Goal: Information Seeking & Learning: Learn about a topic

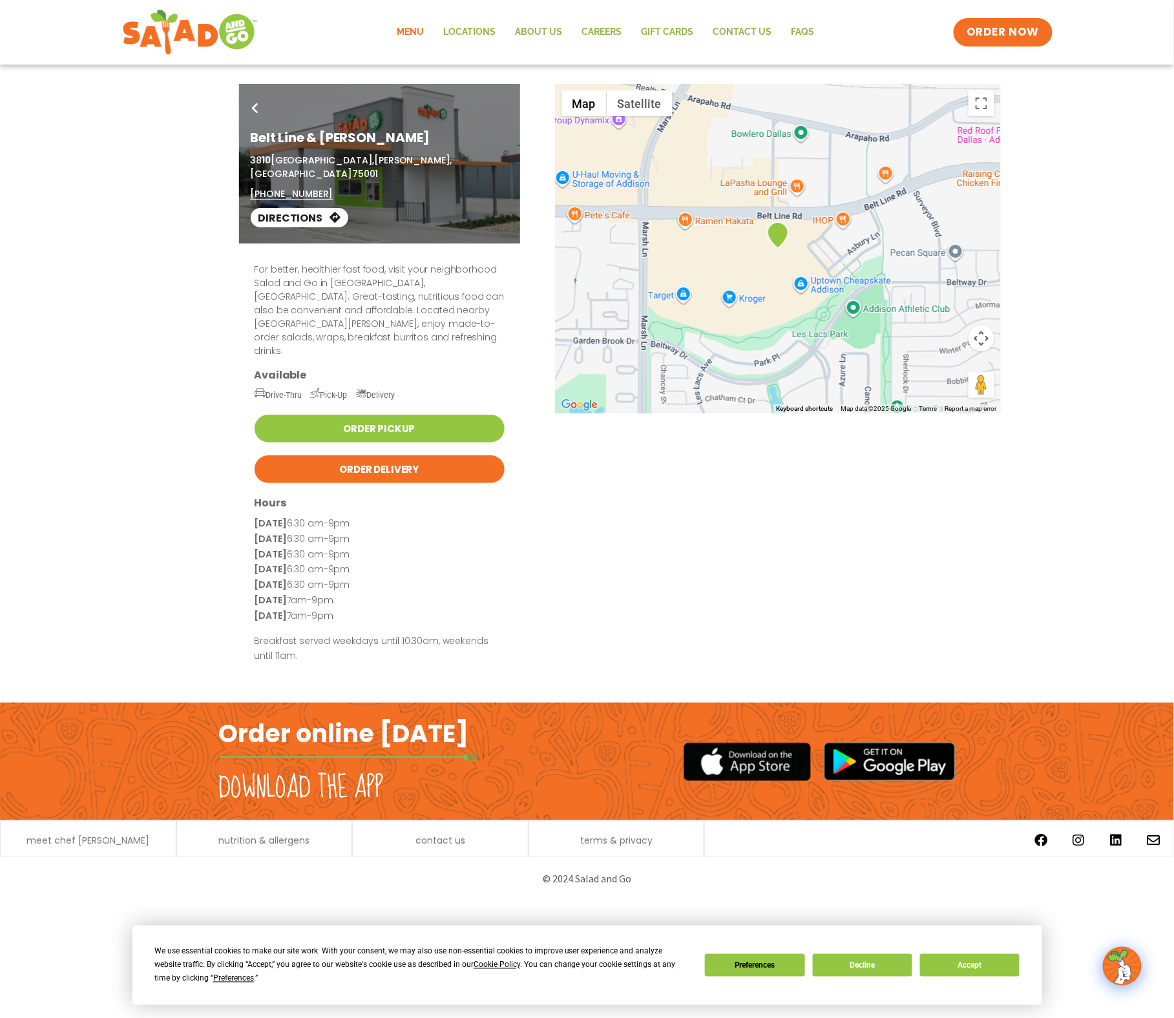
click at [415, 28] on link "Menu" at bounding box center [411, 32] width 47 height 30
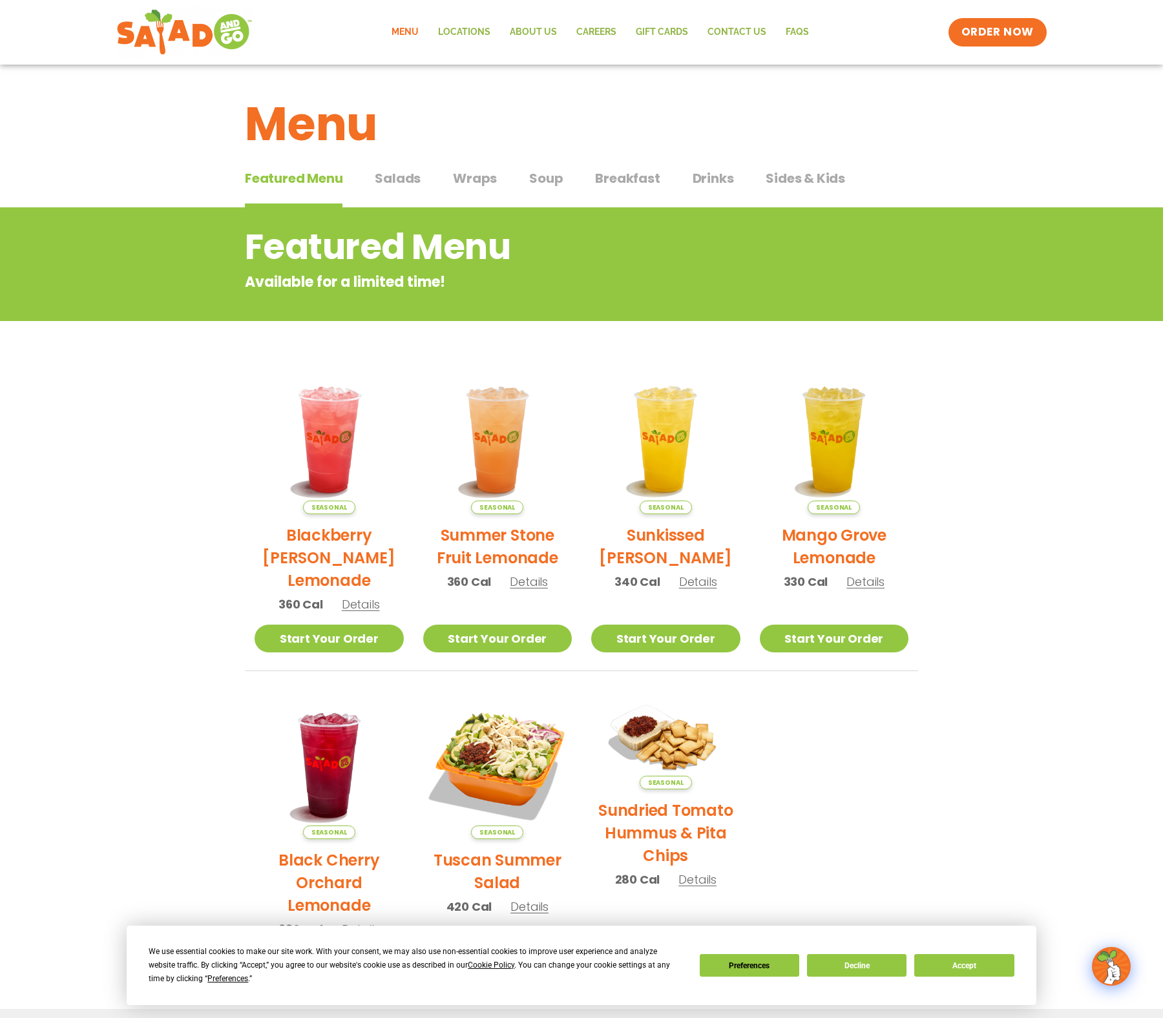
click at [550, 174] on span "Soup" at bounding box center [546, 178] width 34 height 19
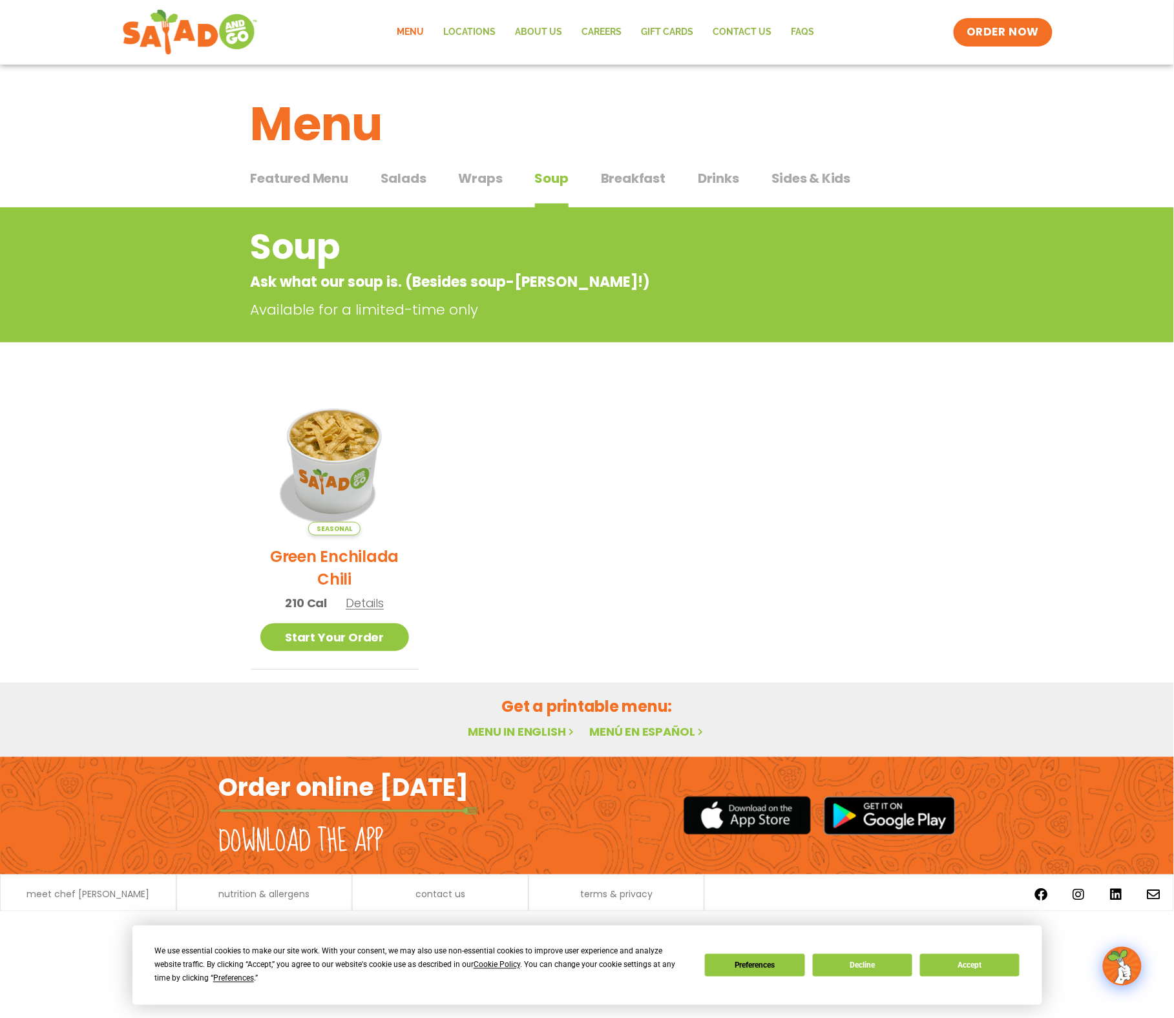
click at [398, 182] on span "Salads" at bounding box center [403, 178] width 46 height 19
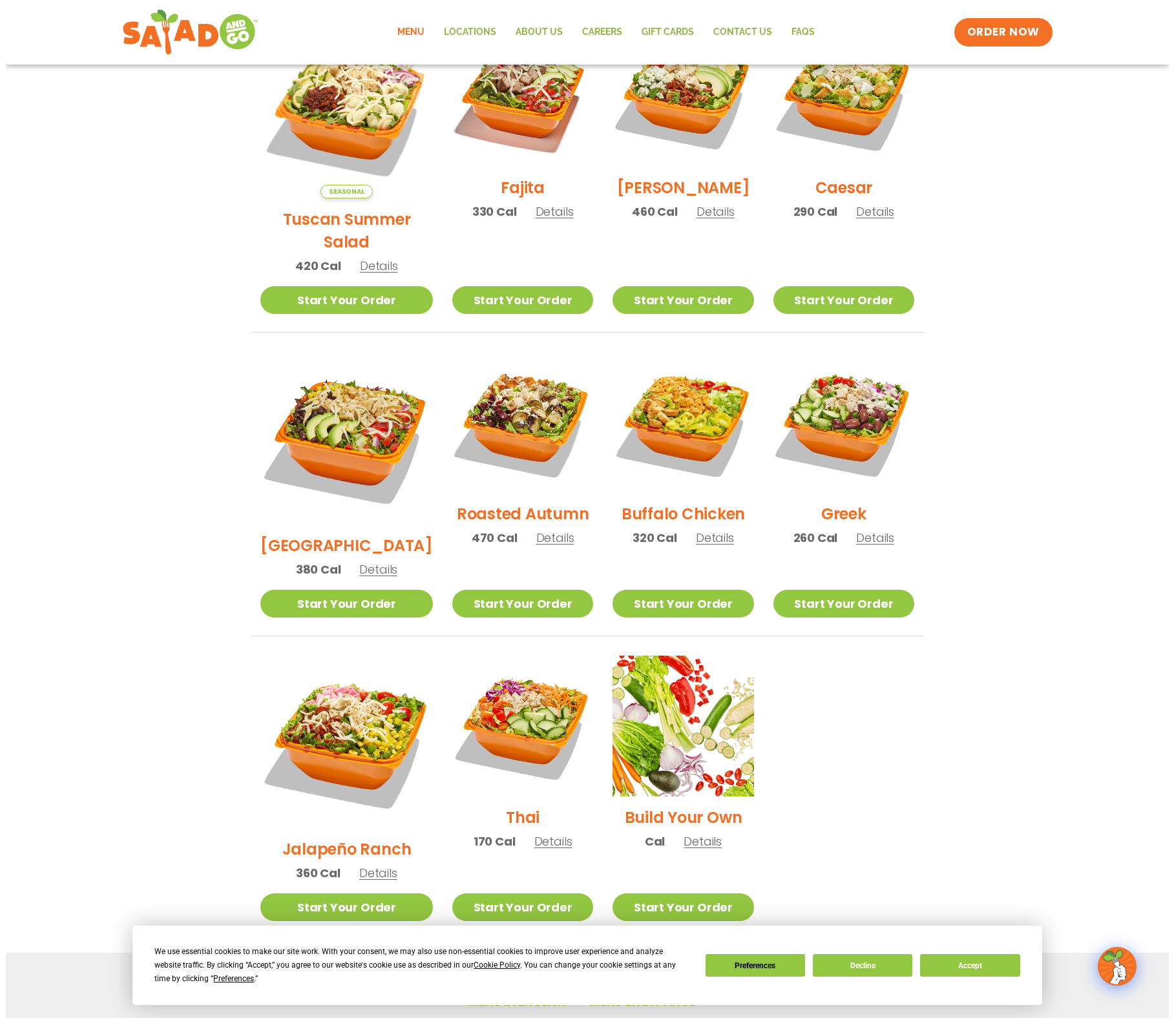
scroll to position [406, 0]
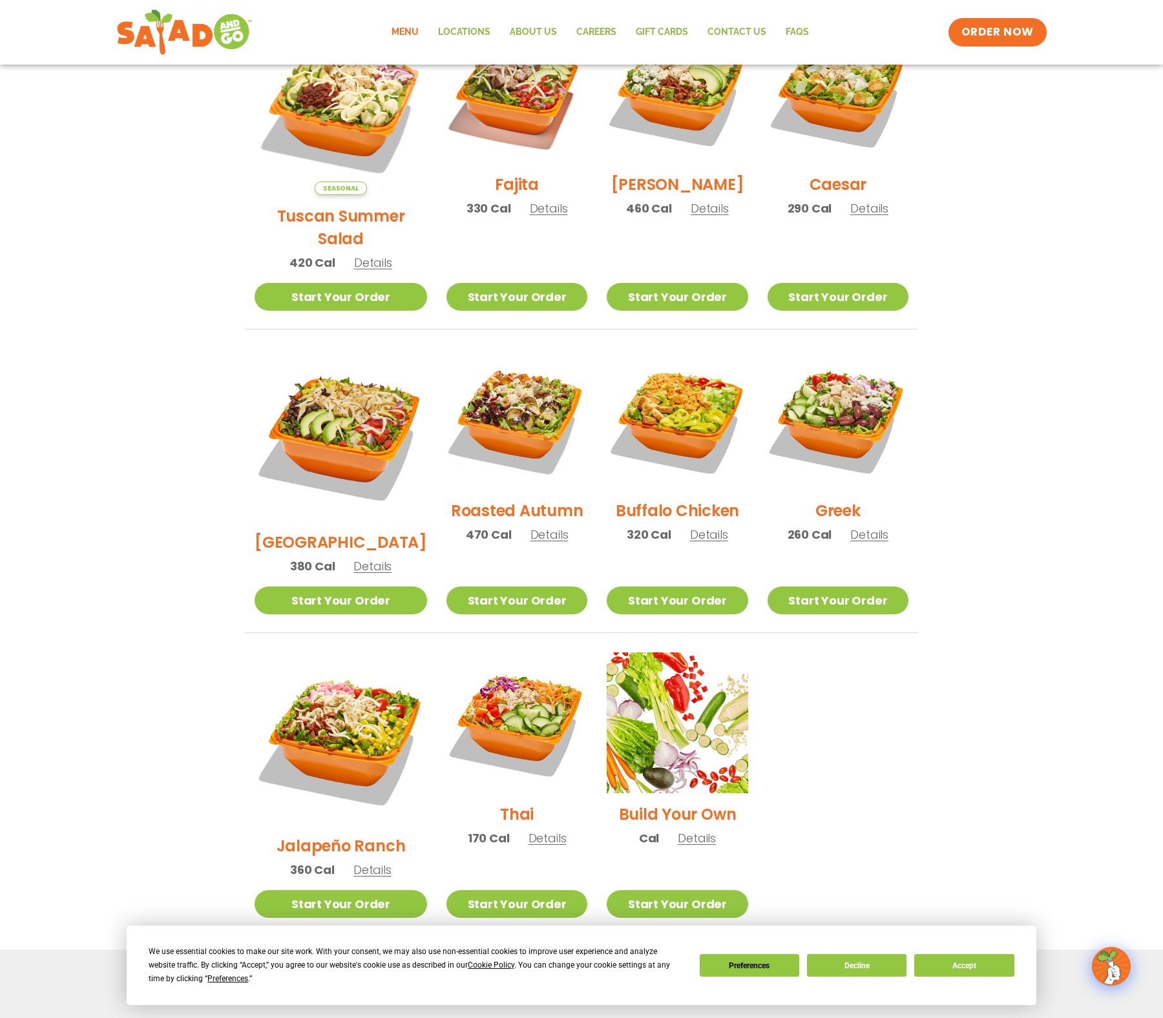
click at [532, 526] on span "Details" at bounding box center [549, 534] width 38 height 16
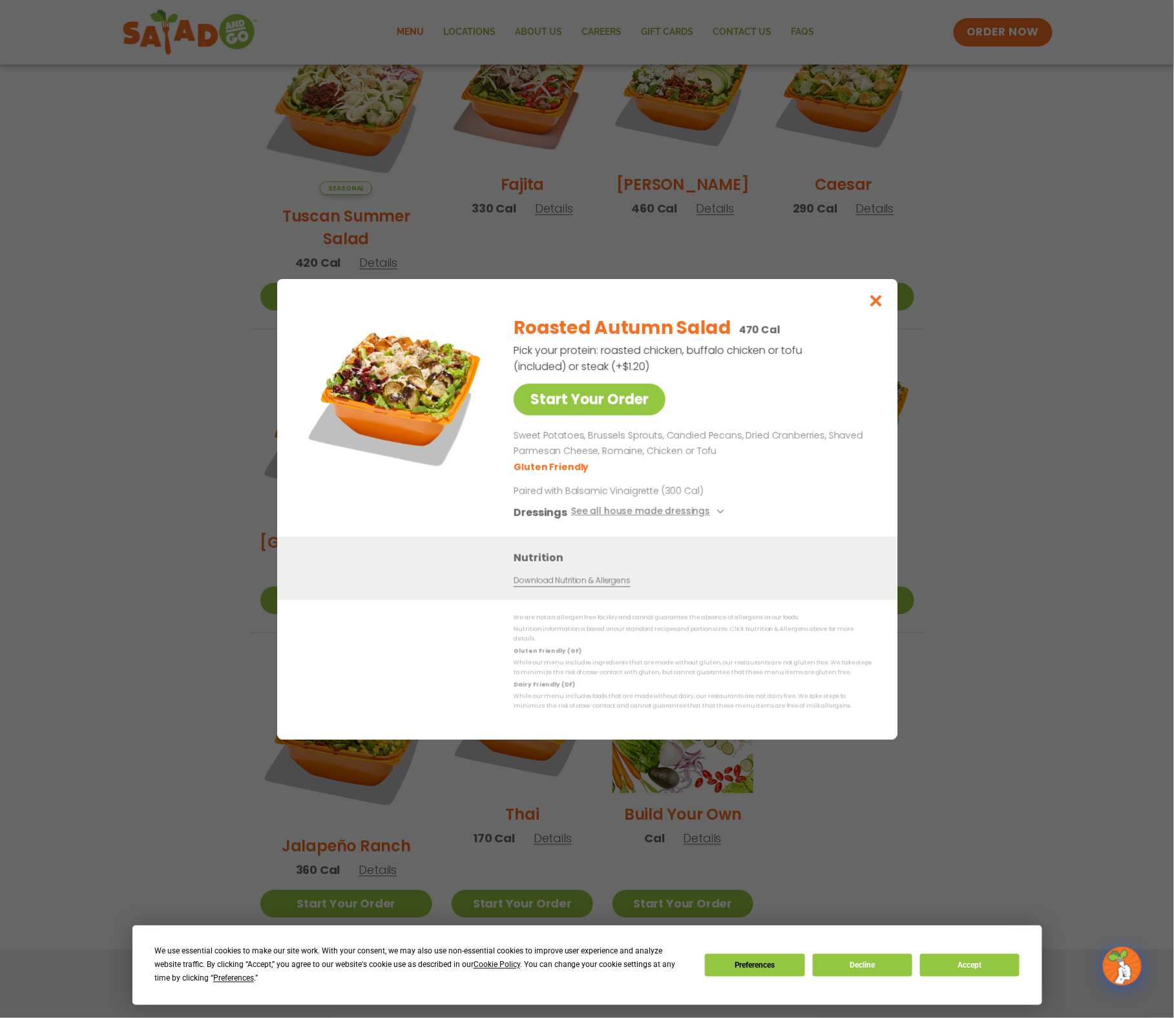
click at [718, 504] on button "See all house made dressings" at bounding box center [648, 512] width 157 height 16
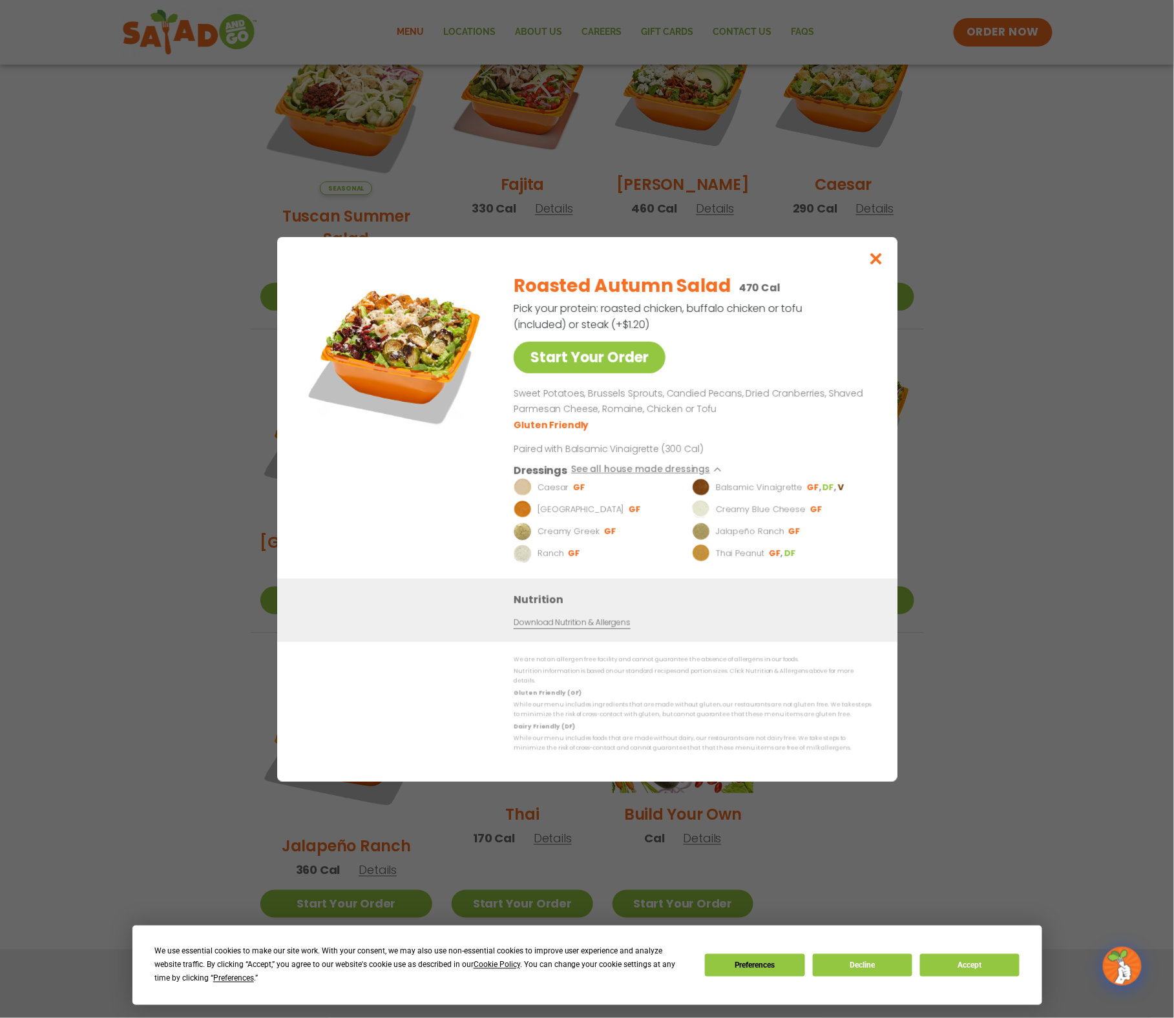
click at [871, 252] on icon "Close modal" at bounding box center [876, 259] width 16 height 14
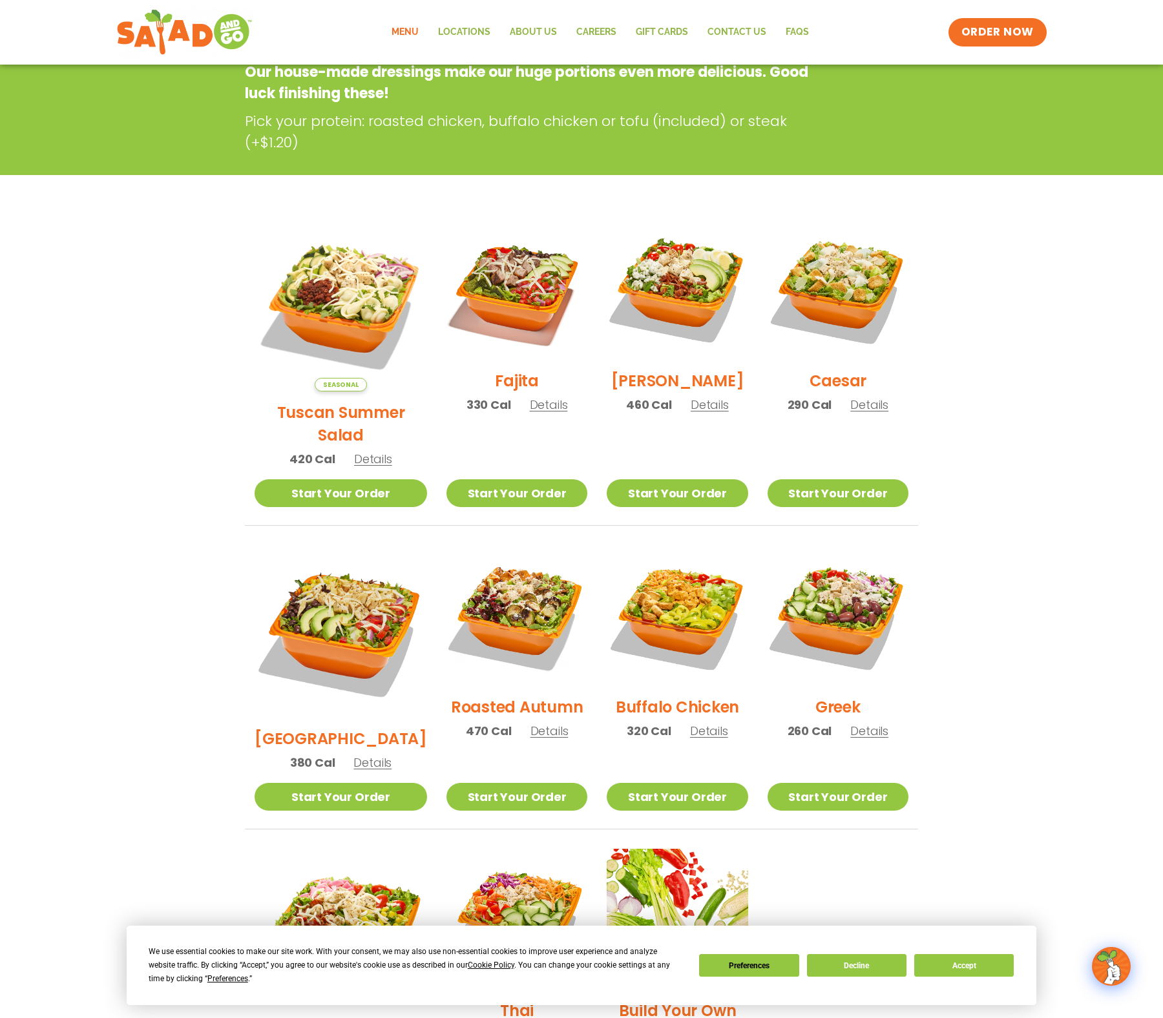
scroll to position [207, 0]
